Goal: Task Accomplishment & Management: Complete application form

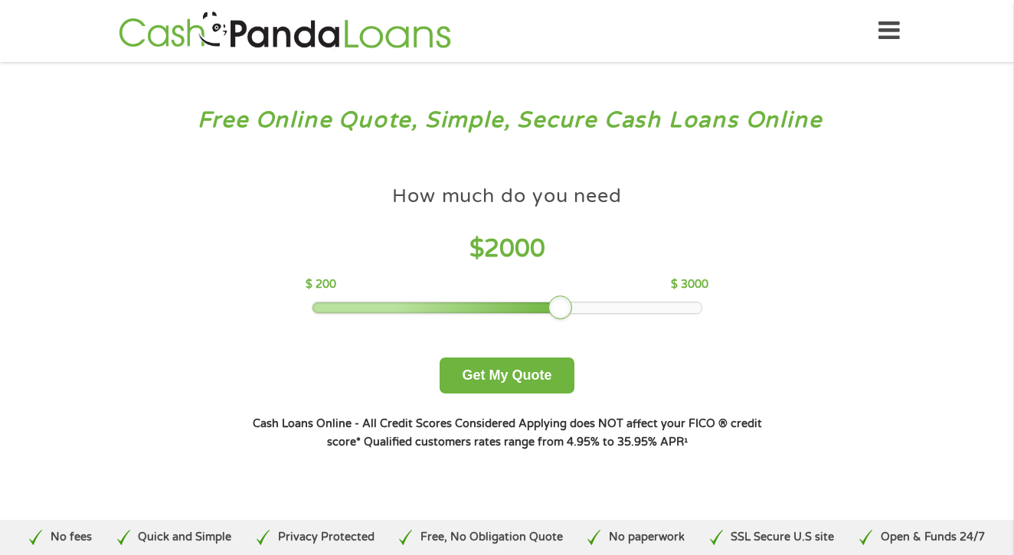
drag, startPoint x: 419, startPoint y: 302, endPoint x: 570, endPoint y: 315, distance: 151.4
click at [570, 315] on div at bounding box center [560, 308] width 25 height 25
click at [541, 378] on button "Get My Quote" at bounding box center [506, 376] width 134 height 36
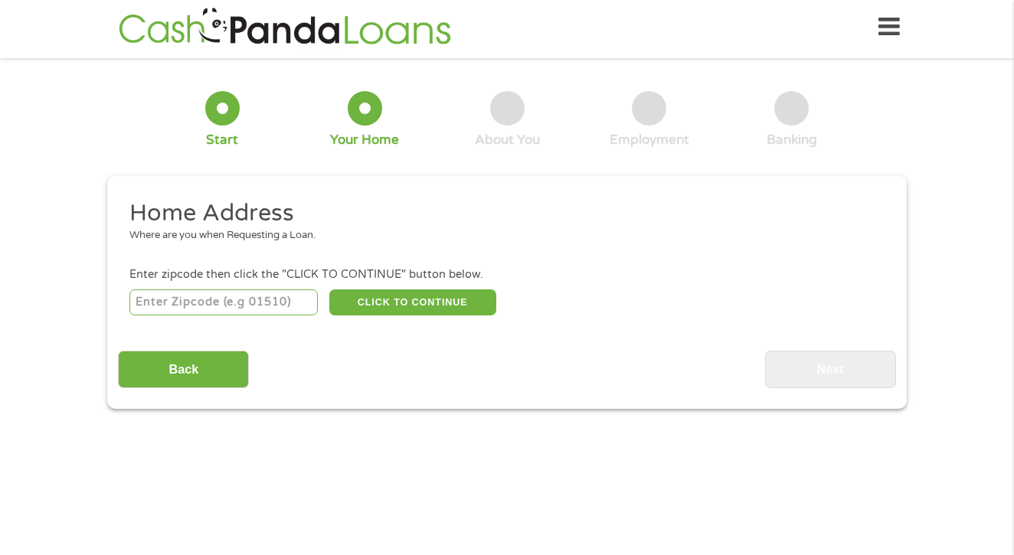
scroll to position [6, 6]
click at [198, 313] on input "number" at bounding box center [223, 302] width 189 height 26
type input "90802"
click at [412, 297] on button "CLICK TO CONTINUE" at bounding box center [412, 302] width 167 height 26
type input "90802"
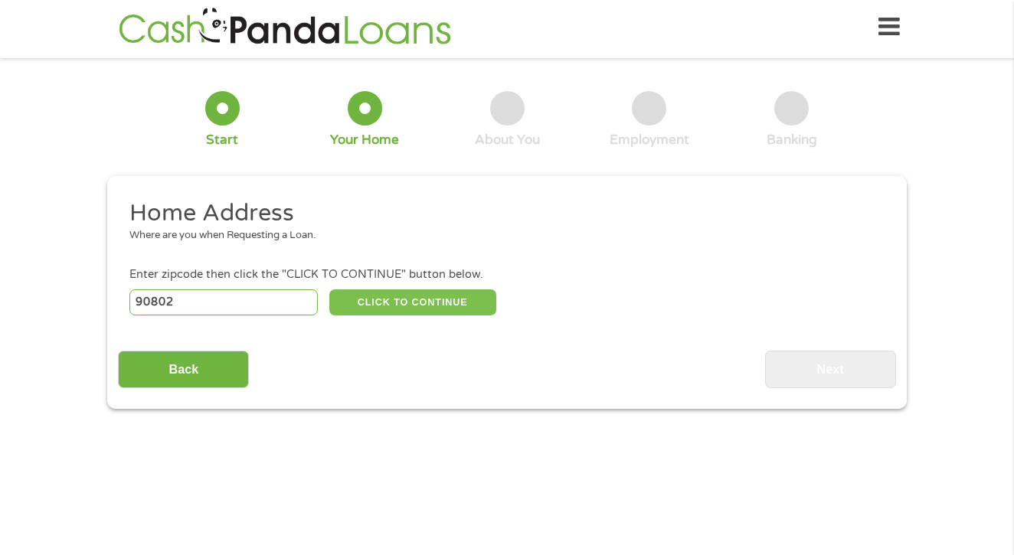
type input "Long Beach"
select select "California"
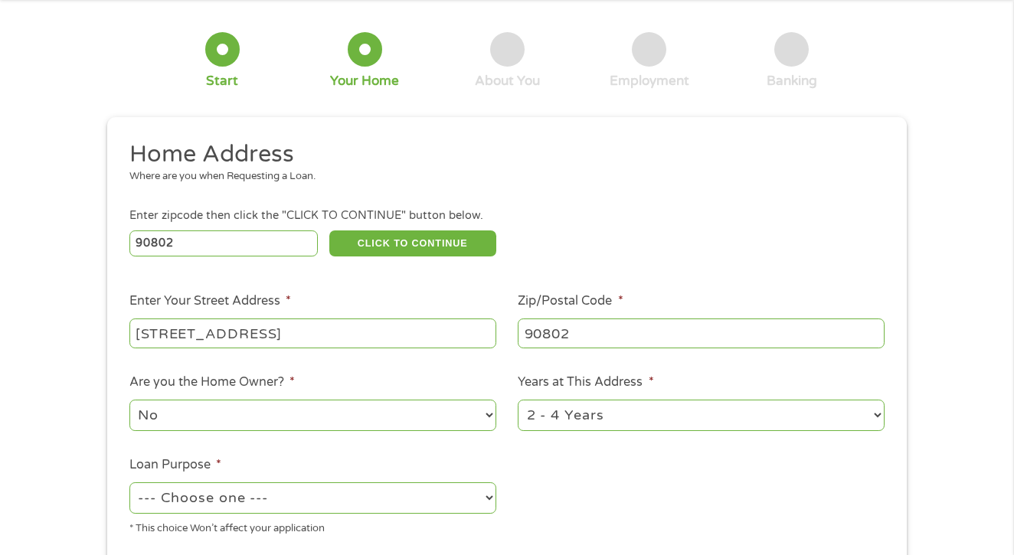
scroll to position [104, 0]
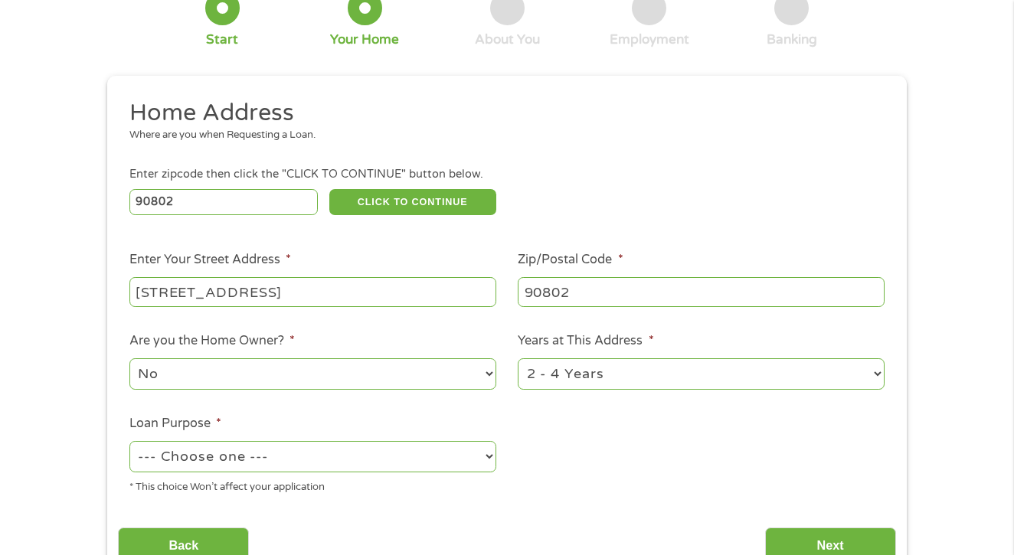
type input "40 alamitos ave unit 106"
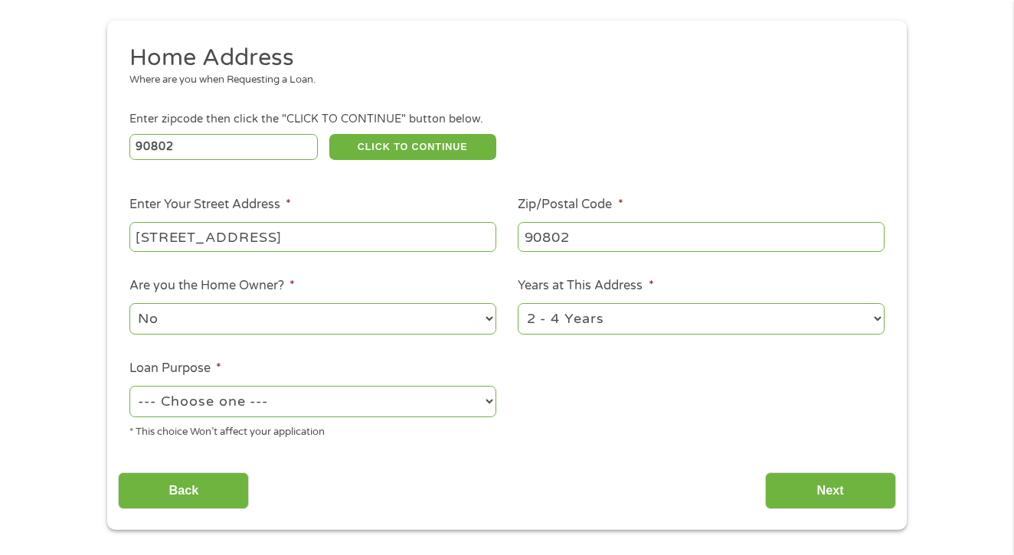
select select "12months"
select select "medicalexpenses"
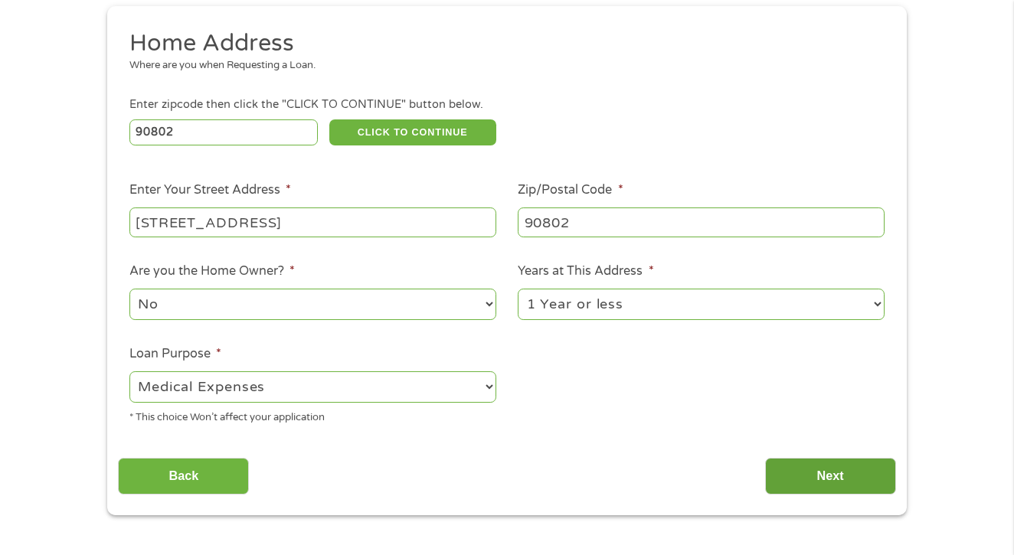
click at [824, 485] on input "Next" at bounding box center [830, 477] width 131 height 38
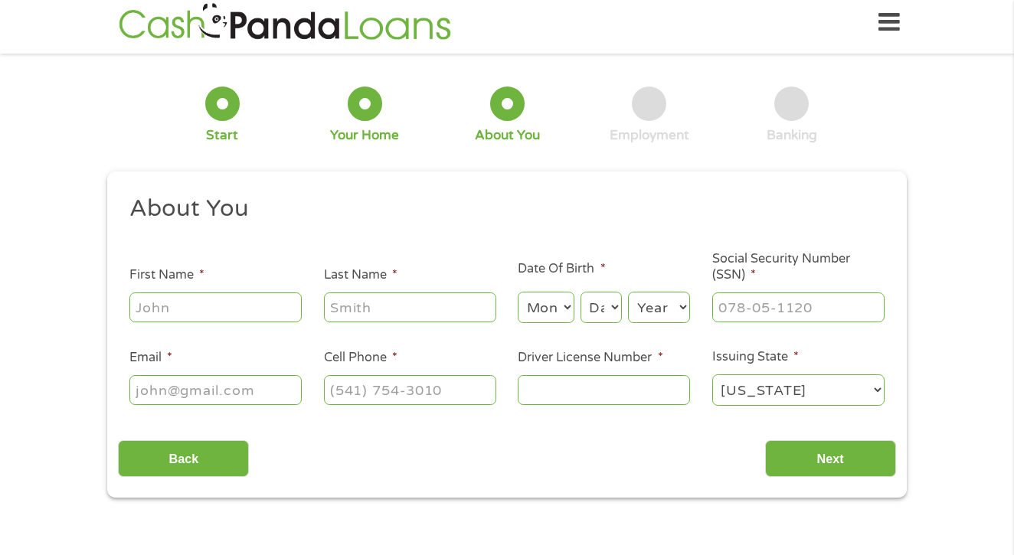
scroll to position [4, 0]
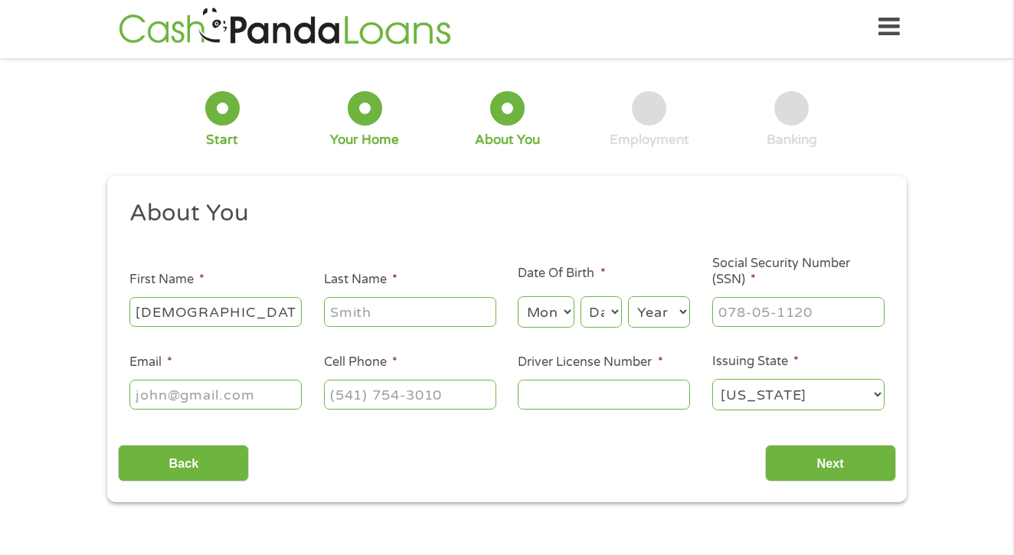
type input "christian"
type input "elizalde"
select select "2"
select select "15"
select select "2002"
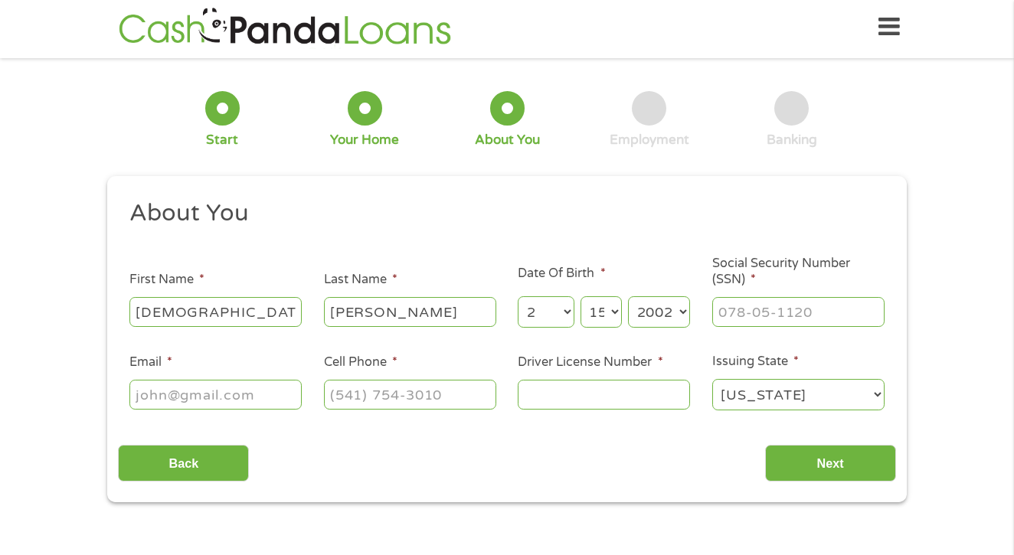
click at [808, 309] on input "Social Security Number (SSN) *" at bounding box center [798, 311] width 172 height 29
type input "606-67-82__"
type input "castechris@gmail.com"
type input "(661) 451-3682"
click at [564, 394] on input "Driver License Number *" at bounding box center [604, 394] width 172 height 29
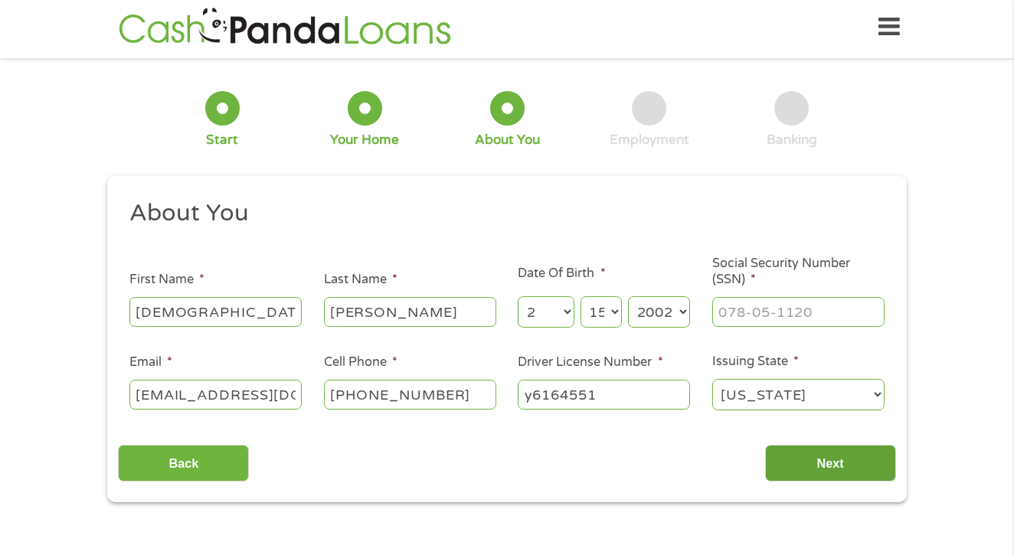
type input "y6164551"
click at [807, 462] on input "Next" at bounding box center [830, 464] width 131 height 38
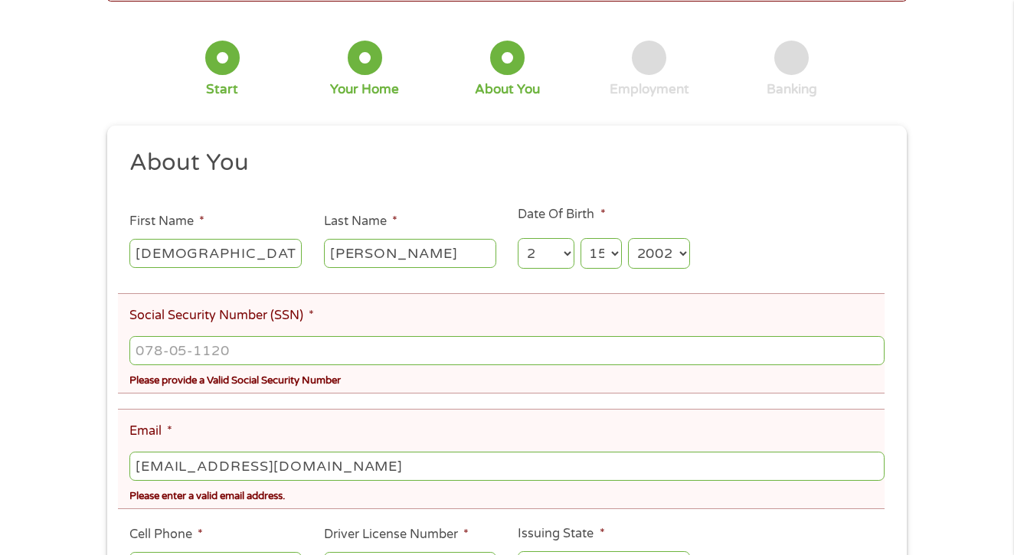
scroll to position [127, 0]
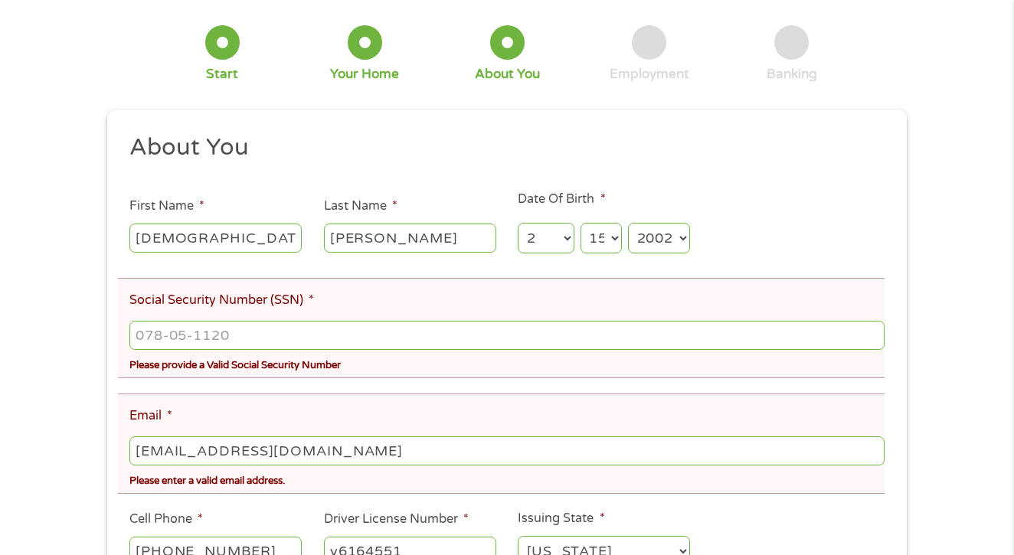
click at [466, 341] on input "Social Security Number (SSN) *" at bounding box center [506, 335] width 755 height 29
type input "606-33-6782"
click at [478, 403] on li "Email * castechris@gmail.com Please enter a valid email address." at bounding box center [501, 444] width 766 height 100
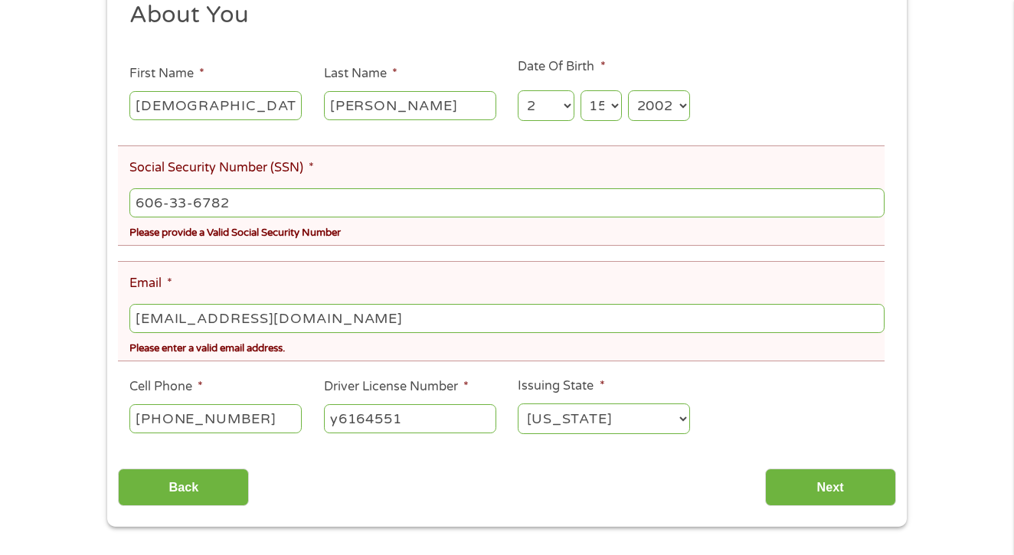
scroll to position [261, 0]
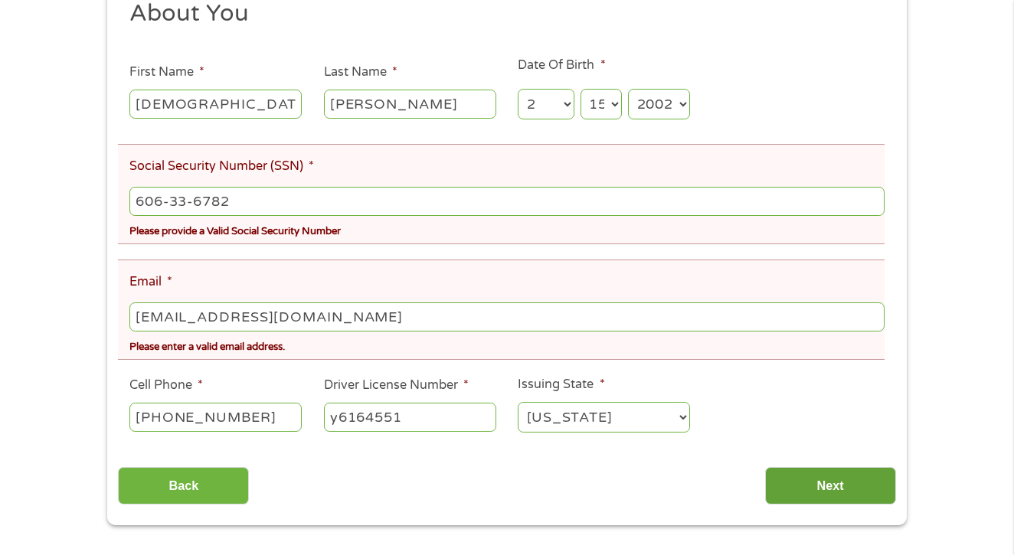
click at [791, 483] on input "Next" at bounding box center [830, 486] width 131 height 38
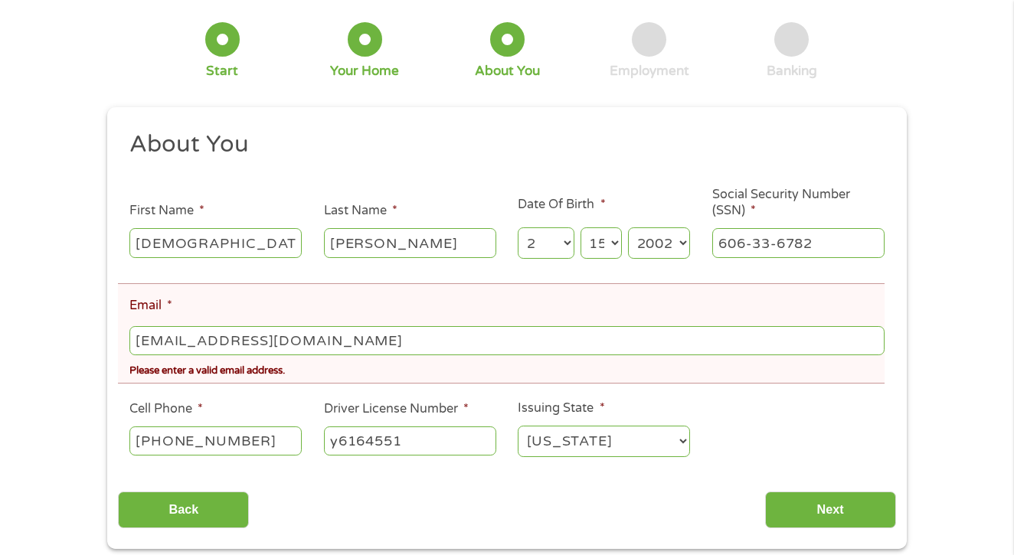
scroll to position [141, 0]
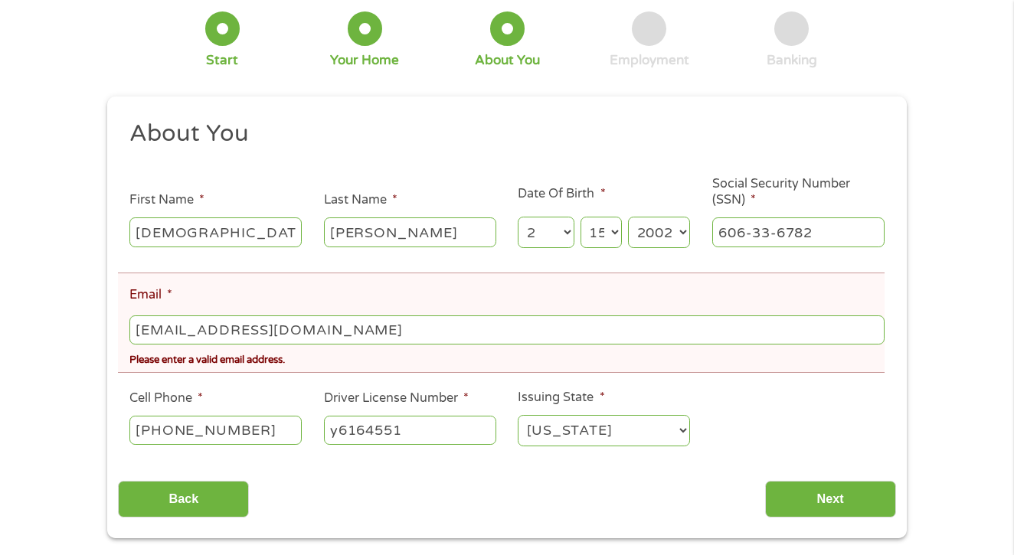
click at [242, 332] on input "castechris@gmail.com" at bounding box center [506, 329] width 755 height 29
type input "castechris@yahoo.com"
click at [804, 501] on input "Next" at bounding box center [830, 500] width 131 height 38
click at [840, 500] on input "Next" at bounding box center [830, 500] width 131 height 38
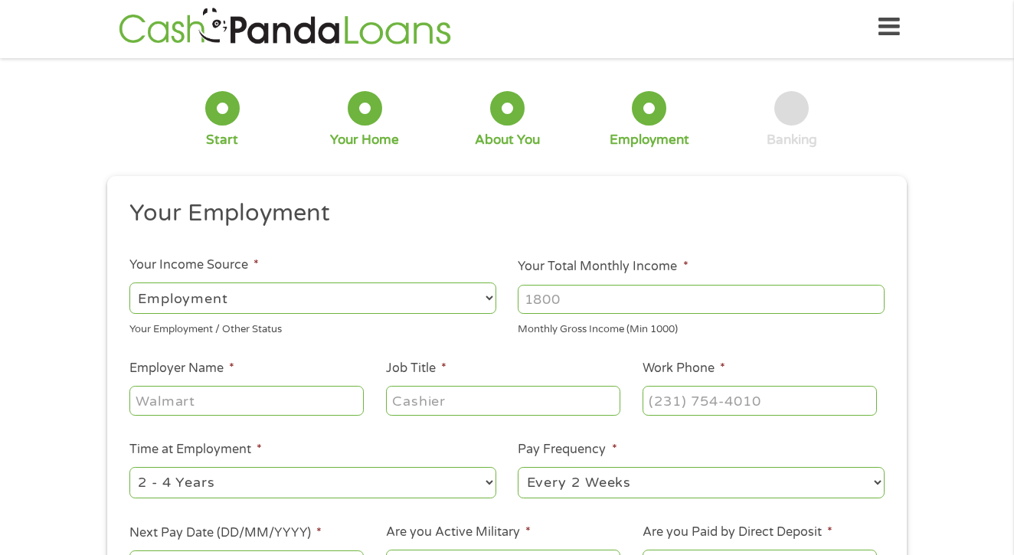
scroll to position [6, 6]
click at [638, 296] on input "Your Total Monthly Income *" at bounding box center [701, 299] width 367 height 29
type input "2300"
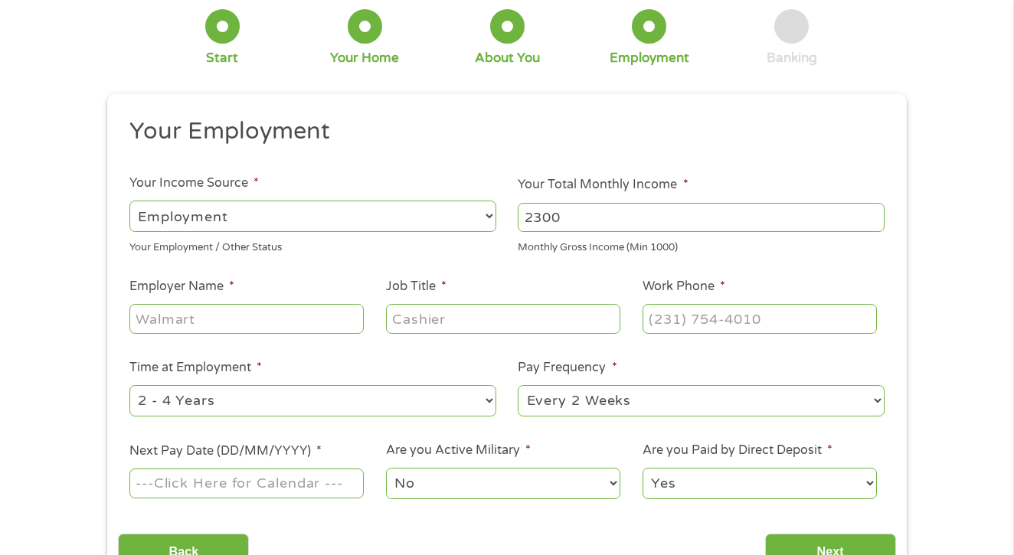
scroll to position [90, 0]
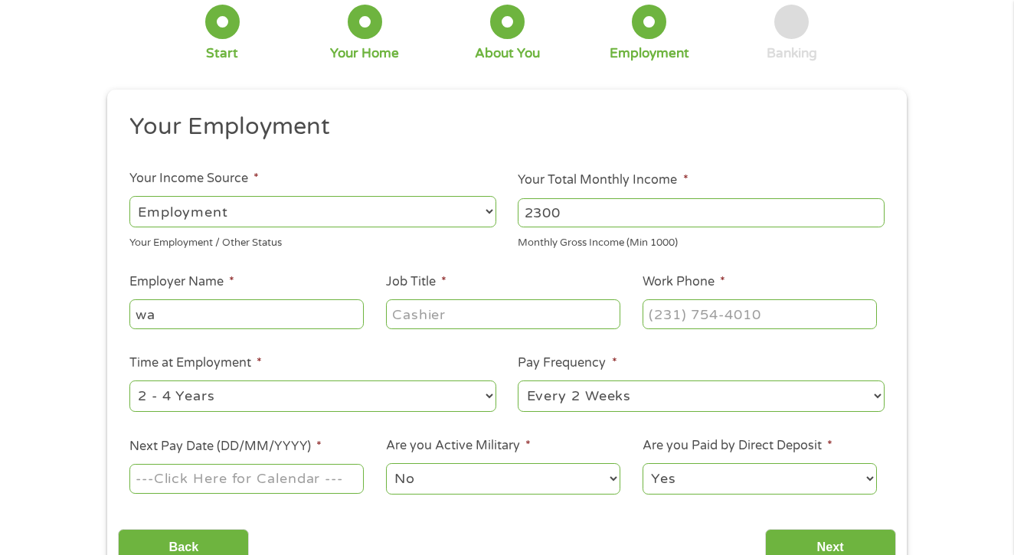
type input "w"
type input "starbucks"
type input "barista"
type input "(661) 451-3682"
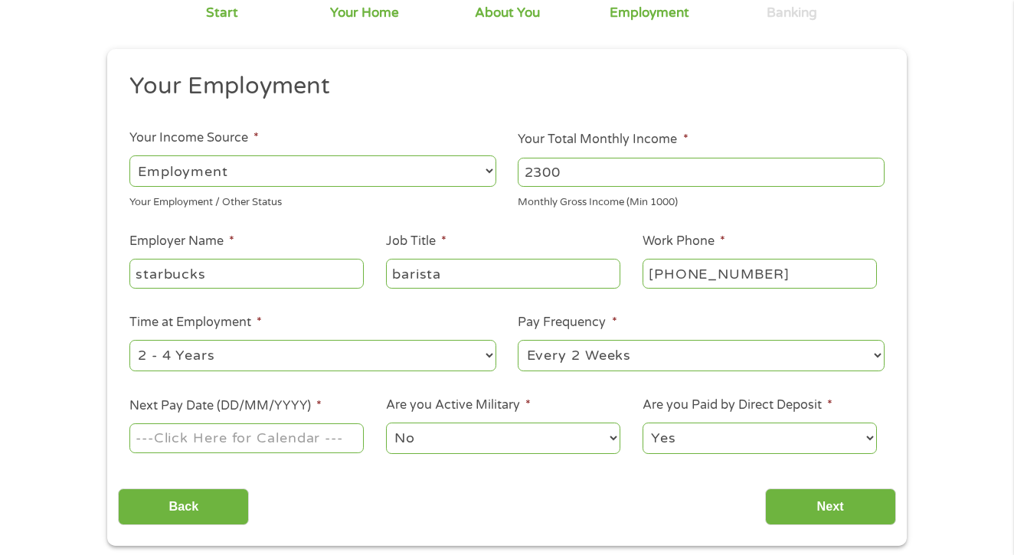
select select "weekly"
click at [253, 442] on input "Next Pay Date (DD/MM/YYYY) *" at bounding box center [246, 437] width 234 height 29
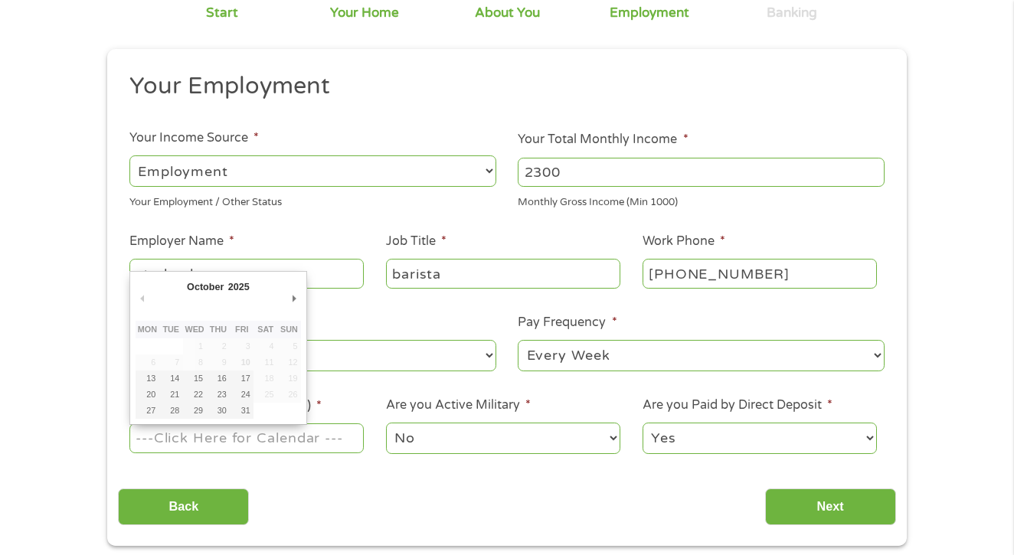
click at [292, 442] on input "Next Pay Date (DD/MM/YYYY) *" at bounding box center [246, 437] width 234 height 29
type input "15/10/2025"
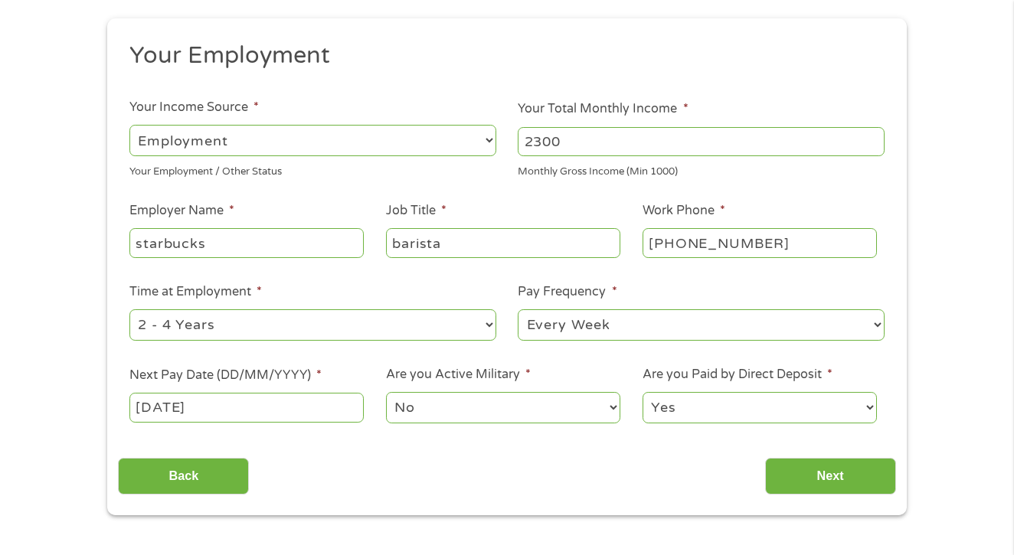
scroll to position [165, 0]
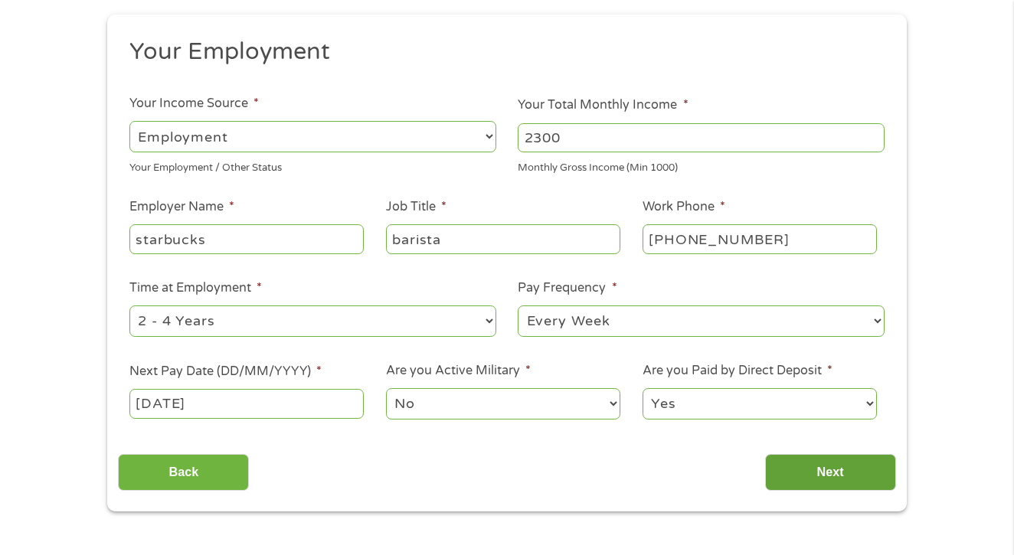
click at [815, 471] on input "Next" at bounding box center [830, 473] width 131 height 38
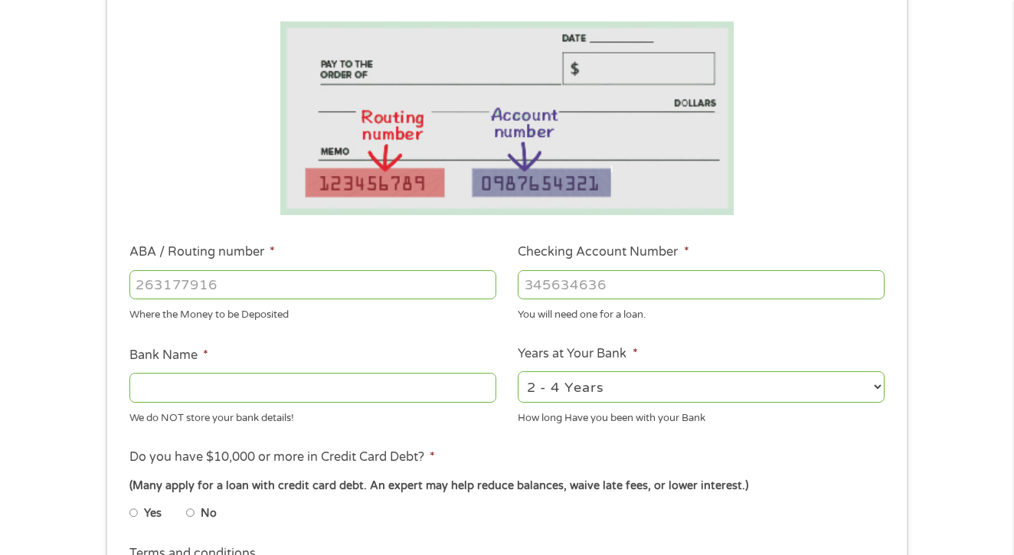
scroll to position [259, 0]
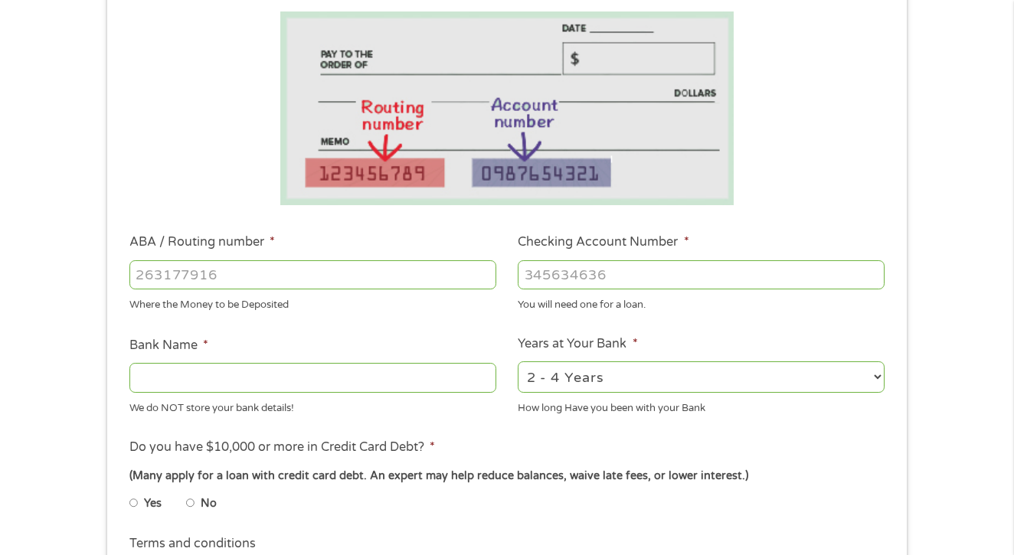
click at [730, 3] on ul "Bank Information Where do you want the funds deposited? ABA / Routing number * …" at bounding box center [506, 324] width 777 height 763
click at [385, 272] on input "ABA / Routing number *" at bounding box center [312, 274] width 367 height 29
type input "121042882"
type input "WELLS FARGO BANK NA"
type input "121042882"
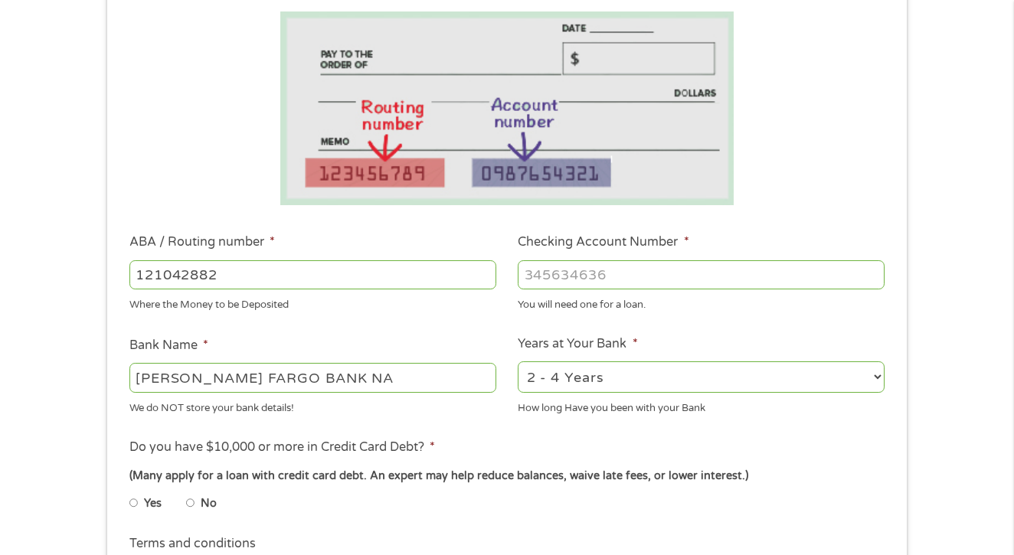
click at [626, 277] on input "Checking Account Number *" at bounding box center [701, 274] width 367 height 29
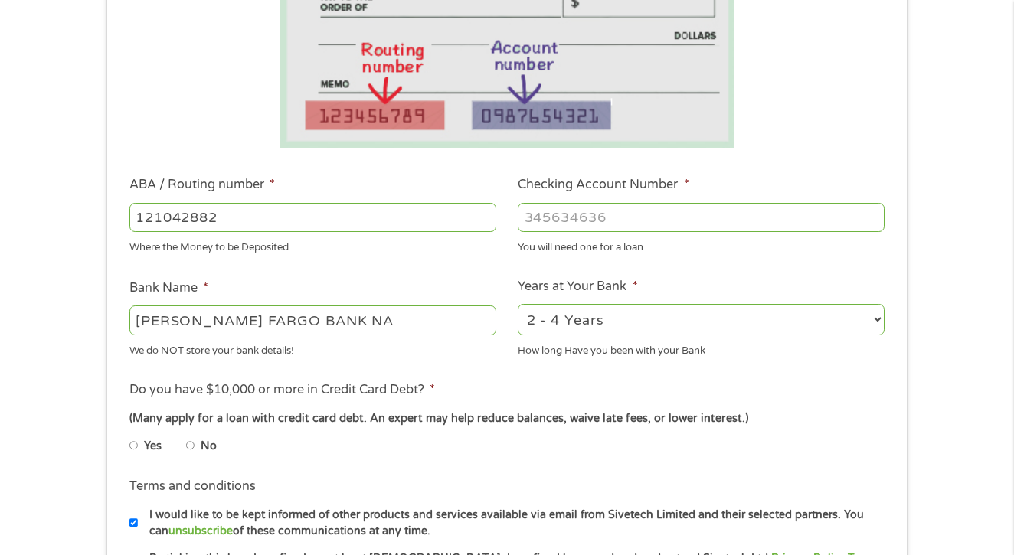
scroll to position [325, 0]
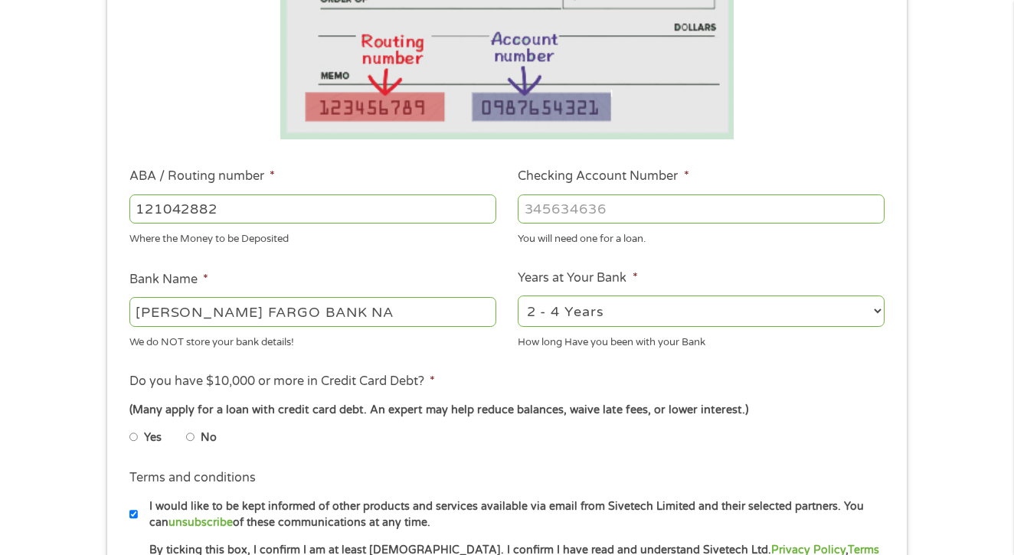
select select "60months"
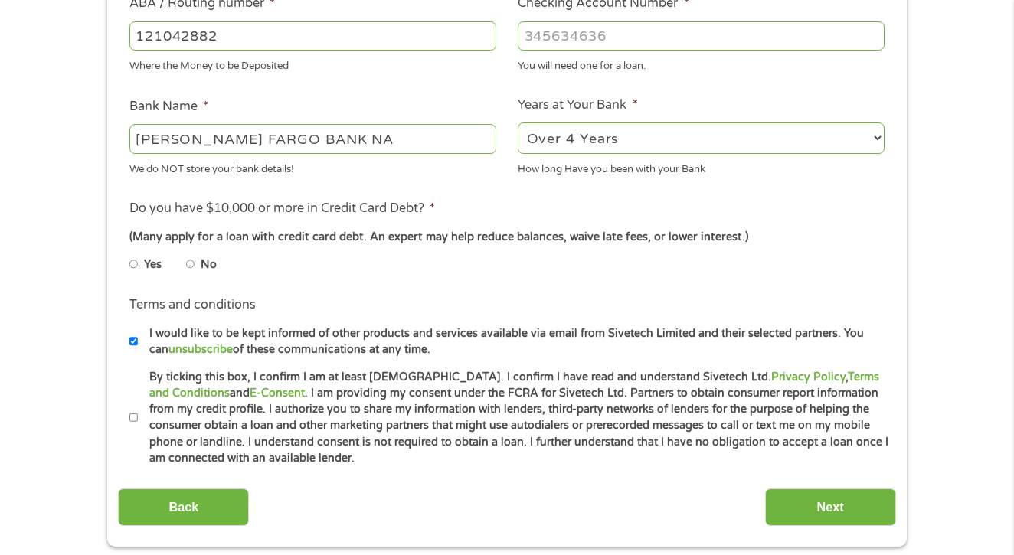
scroll to position [521, 0]
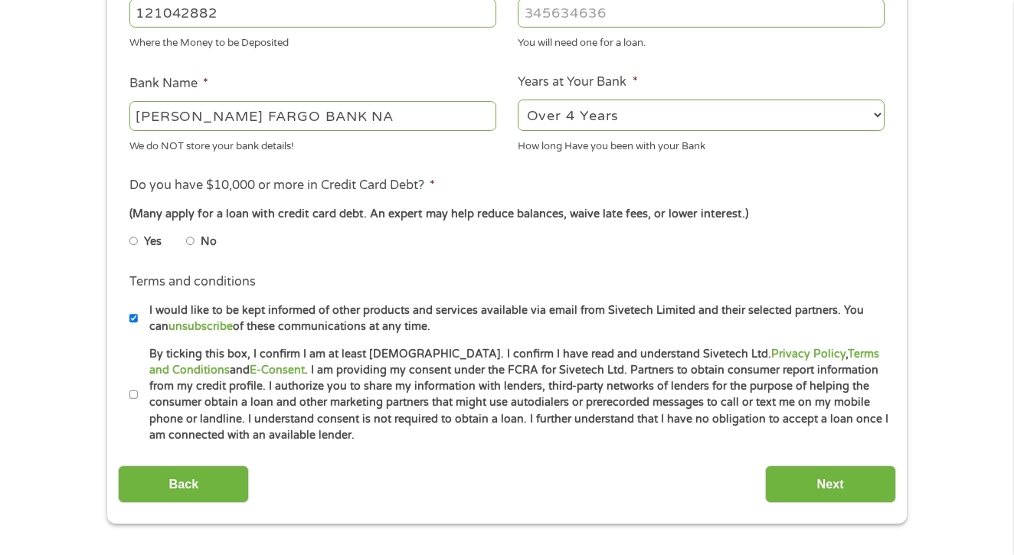
click at [199, 237] on li "No" at bounding box center [213, 242] width 55 height 30
click at [195, 228] on li "No" at bounding box center [213, 242] width 55 height 30
click at [190, 229] on input "No" at bounding box center [190, 241] width 9 height 25
radio input "true"
click at [136, 384] on input "By ticking this box, I confirm I am at least 18 years old. I confirm I have rea…" at bounding box center [133, 395] width 9 height 25
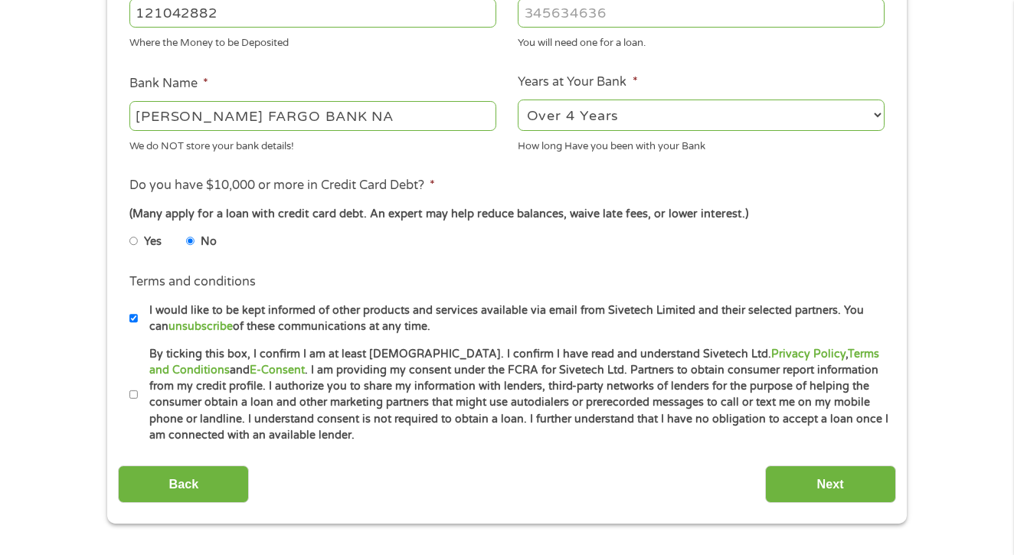
checkbox input "true"
click at [140, 242] on li "Yes" at bounding box center [157, 242] width 57 height 30
click at [861, 475] on input "Next" at bounding box center [830, 485] width 131 height 38
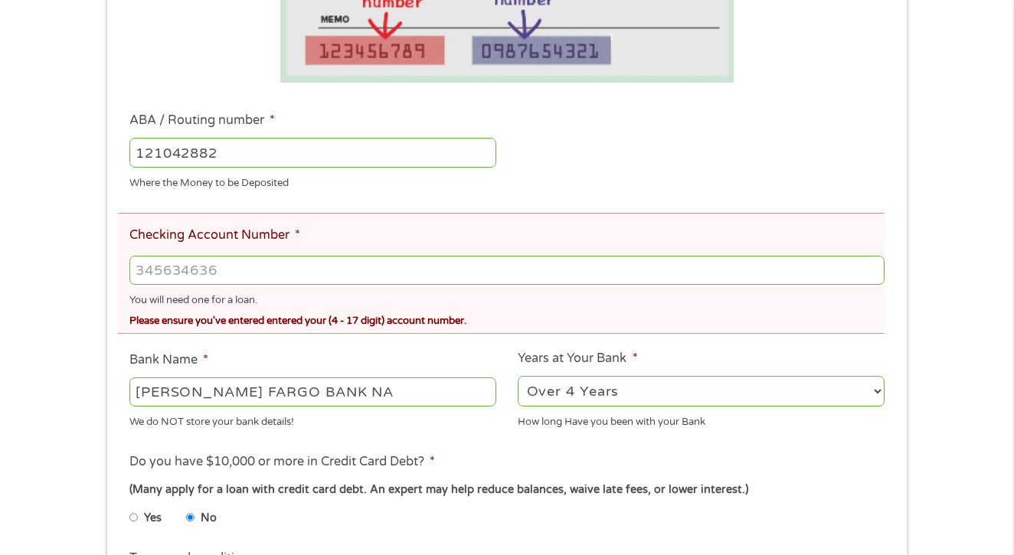
scroll to position [475, 0]
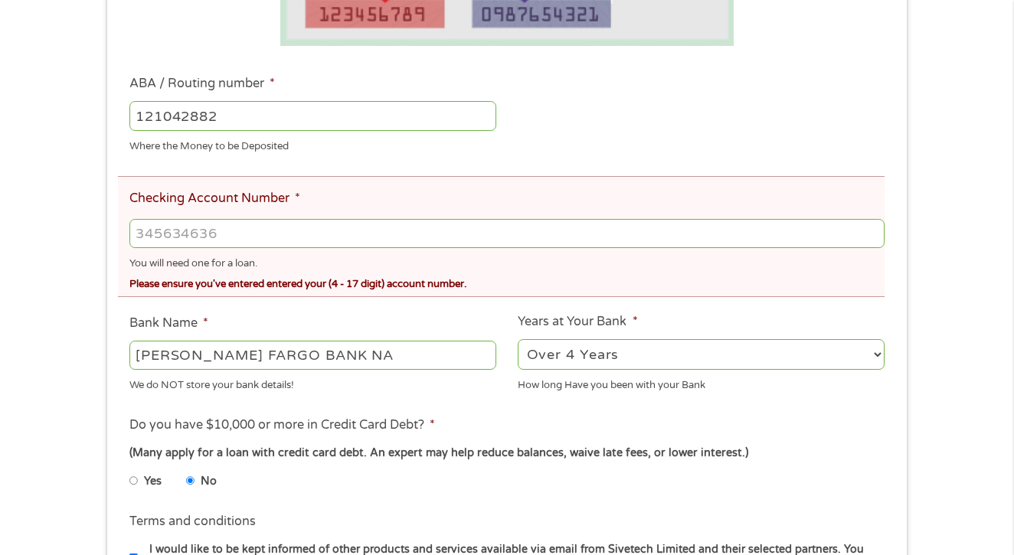
click at [518, 240] on input "Checking Account Number *" at bounding box center [506, 233] width 755 height 29
click at [367, 231] on input "Checking Account Number *" at bounding box center [506, 233] width 755 height 29
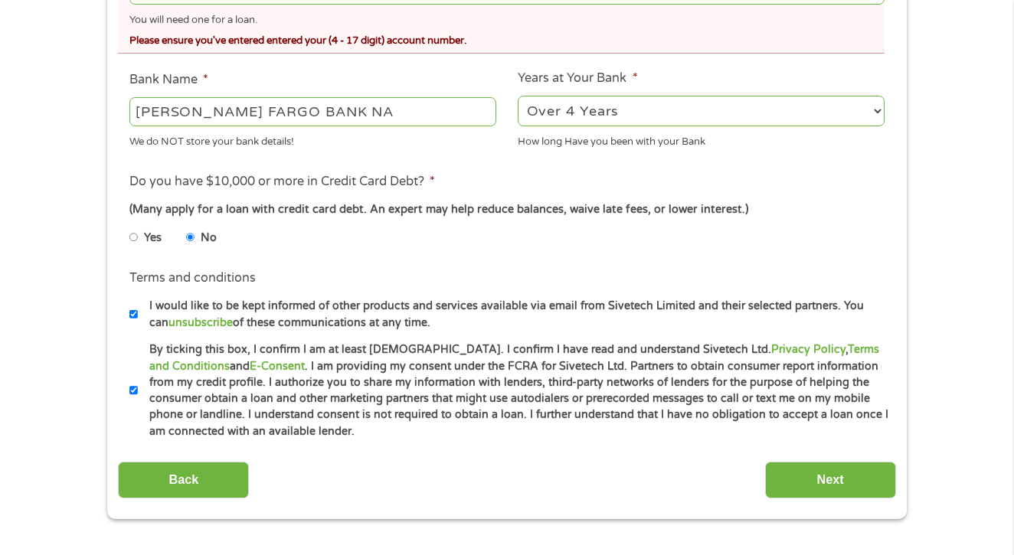
scroll to position [802, 0]
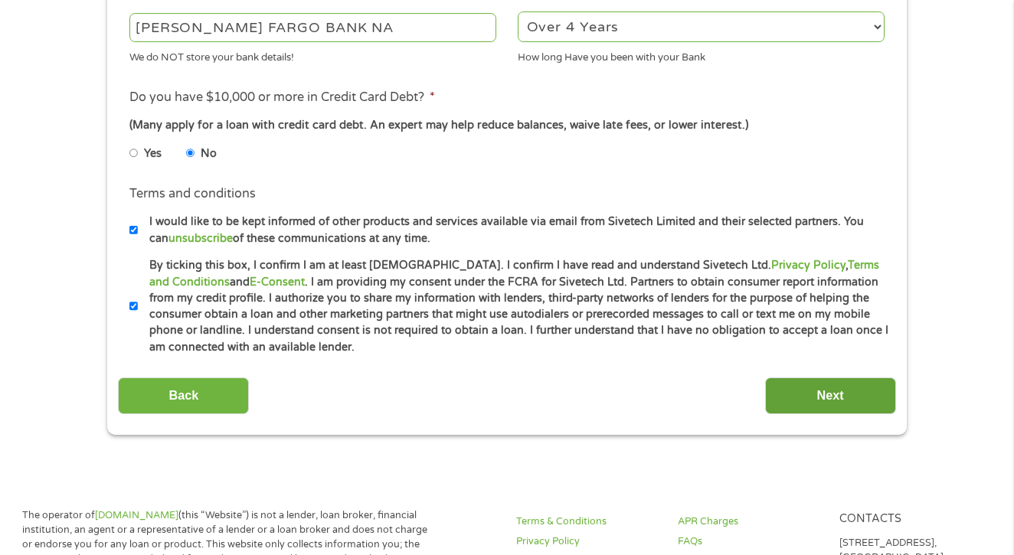
type input "7180882172"
click at [788, 380] on input "Next" at bounding box center [830, 396] width 131 height 38
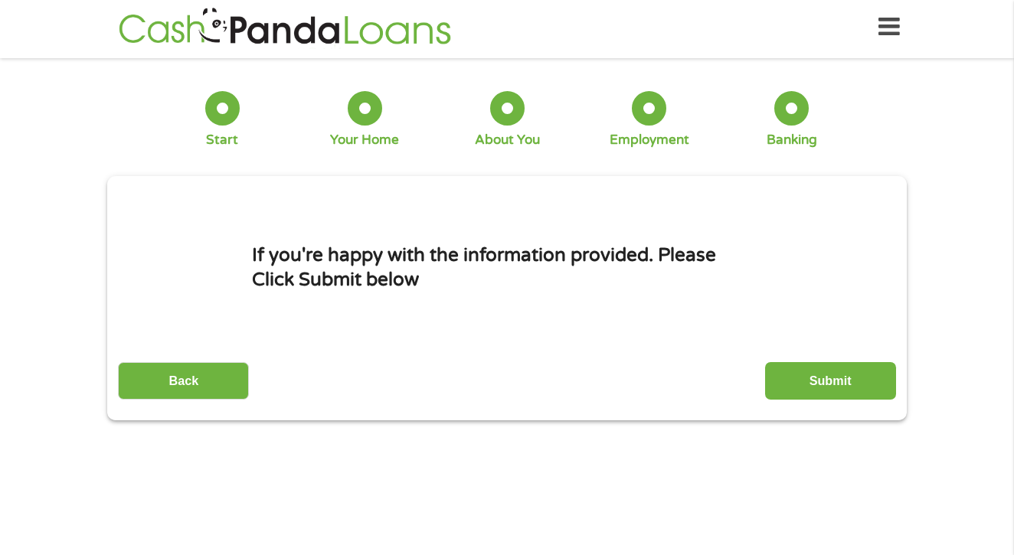
scroll to position [6, 6]
click at [802, 400] on input "Submit" at bounding box center [830, 381] width 131 height 38
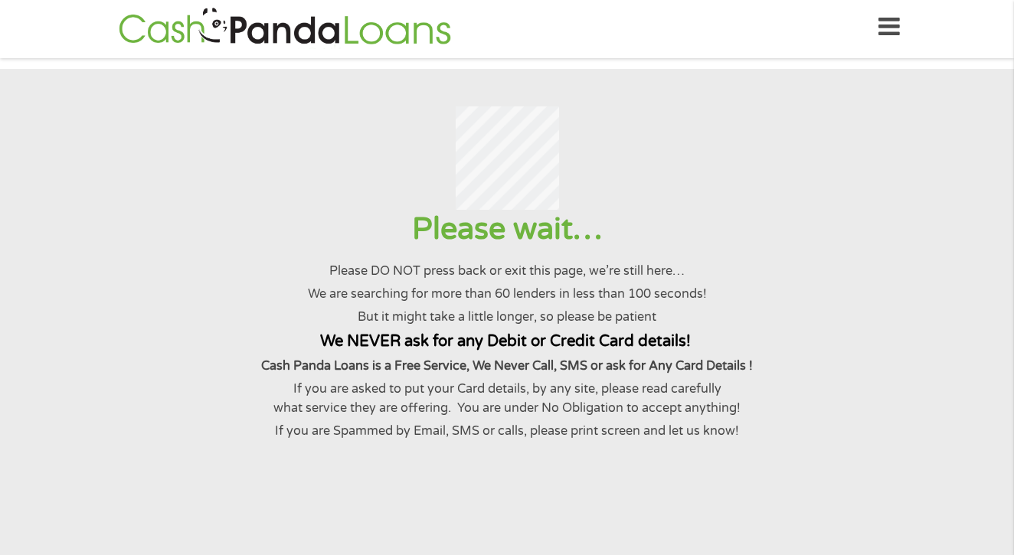
scroll to position [0, 0]
